Goal: Information Seeking & Learning: Learn about a topic

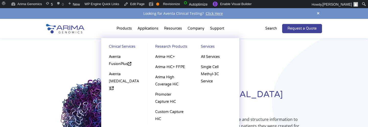
click at [125, 30] on li "Products Clinical Services Aventa FusionPlus Aventa [MEDICAL_DATA] Research Pro…" at bounding box center [124, 29] width 21 height 17
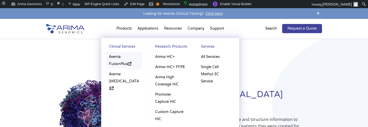
click at [117, 58] on link "Aventa FusionPlus" at bounding box center [124, 60] width 36 height 17
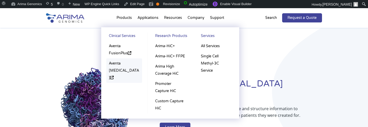
click at [116, 72] on link "Aventa [MEDICAL_DATA]" at bounding box center [124, 71] width 36 height 25
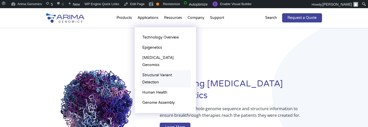
click at [155, 75] on link "Structural Variant Detection" at bounding box center [165, 78] width 51 height 17
